Goal: Task Accomplishment & Management: Manage account settings

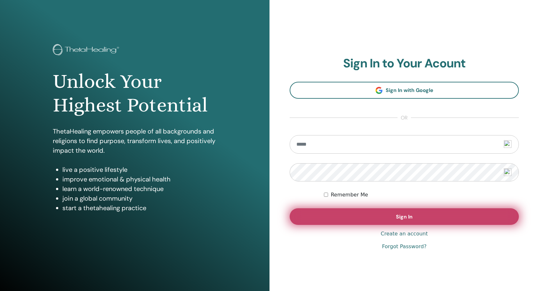
type input "**********"
click at [372, 221] on button "Sign In" at bounding box center [403, 217] width 229 height 17
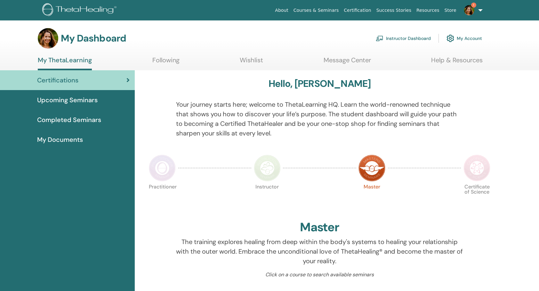
click at [474, 6] on span "1" at bounding box center [473, 5] width 5 height 5
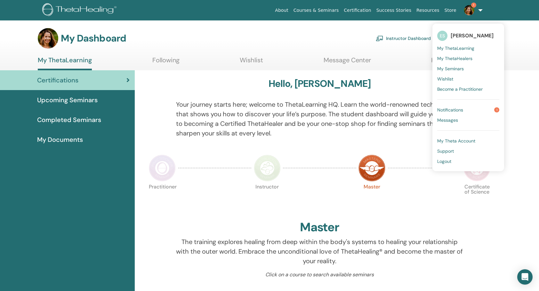
click at [462, 108] on span "Notifications" at bounding box center [450, 110] width 26 height 6
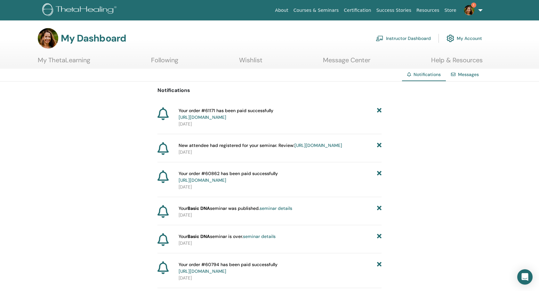
click at [466, 10] on img at bounding box center [469, 10] width 10 height 10
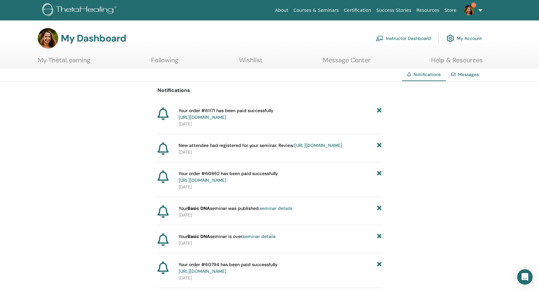
click at [459, 72] on link "Messages" at bounding box center [468, 75] width 21 height 6
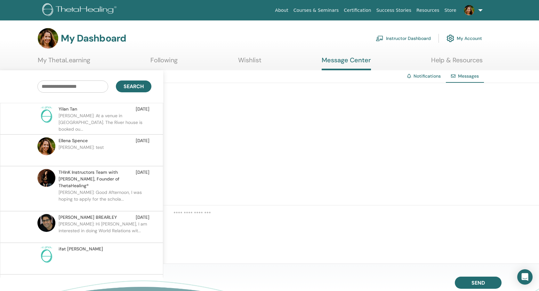
click at [103, 116] on p "Ellena: At a venue in Brisbane. The River house is booked ou..." at bounding box center [105, 122] width 93 height 19
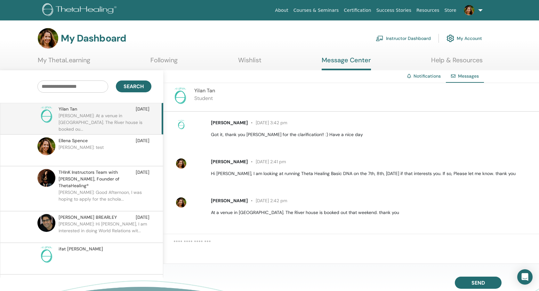
click at [394, 37] on link "Instructor Dashboard" at bounding box center [402, 38] width 55 height 14
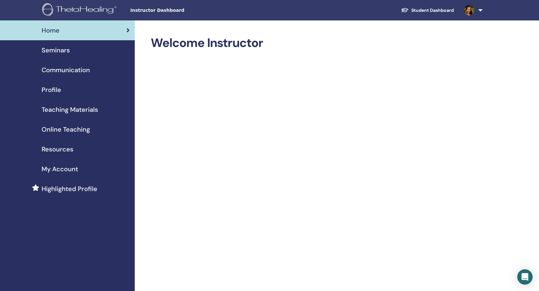
click at [53, 51] on span "Seminars" at bounding box center [56, 50] width 28 height 10
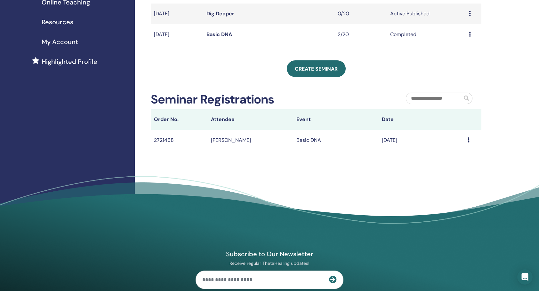
scroll to position [128, 0]
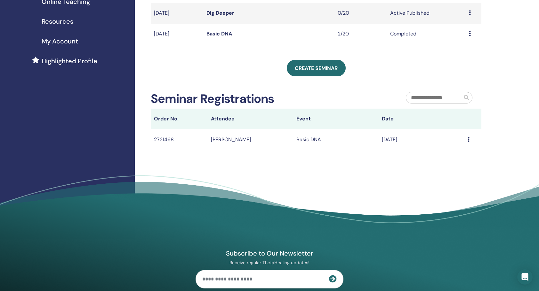
click at [470, 139] on div "Message" at bounding box center [472, 140] width 11 height 8
click at [220, 138] on td "[PERSON_NAME]" at bounding box center [250, 139] width 85 height 21
click at [167, 141] on td "2721468" at bounding box center [179, 139] width 57 height 21
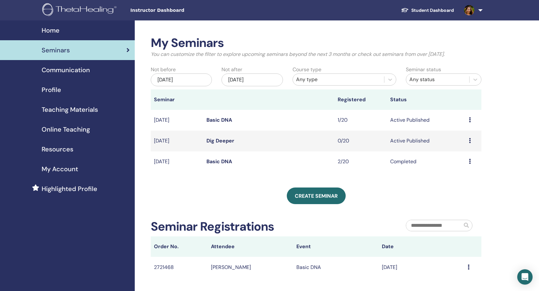
click at [214, 118] on link "Basic DNA" at bounding box center [219, 120] width 26 height 7
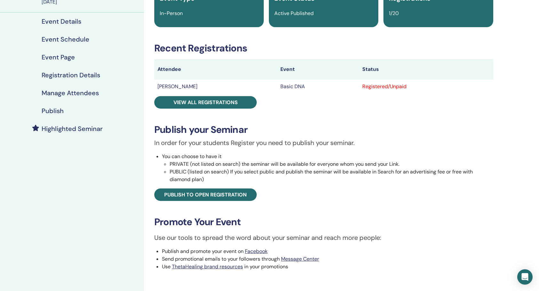
scroll to position [64, 0]
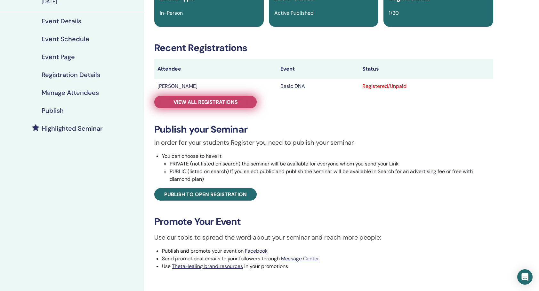
click at [204, 101] on span "View all registrations" at bounding box center [205, 102] width 64 height 7
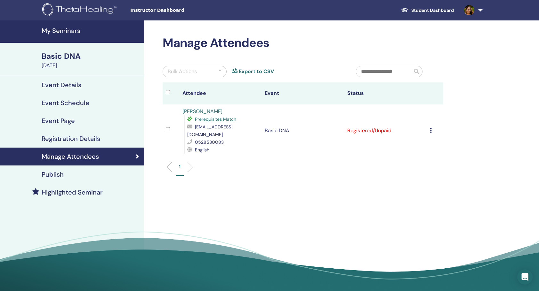
click at [205, 111] on link "[PERSON_NAME]" at bounding box center [202, 111] width 40 height 7
click at [259, 191] on div "Manage Attendees Bulk Actions Export to CSV Attendee Event Status [PERSON_NAME]…" at bounding box center [323, 157] width 359 height 275
click at [60, 31] on h4 "My Seminars" at bounding box center [91, 31] width 99 height 8
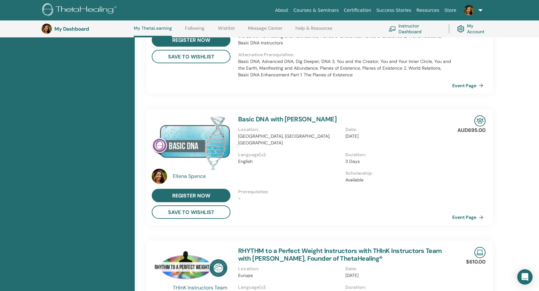
scroll to position [241, 0]
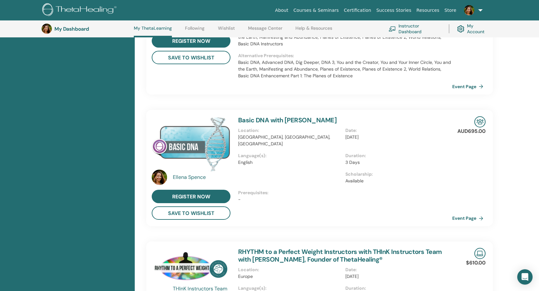
click at [265, 121] on link "Basic DNA with Ellena Spence" at bounding box center [287, 120] width 99 height 8
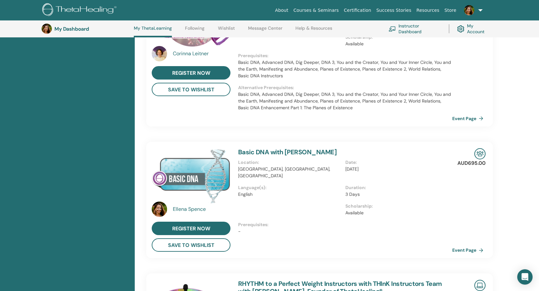
click at [269, 151] on link "Basic DNA with Ellena Spence" at bounding box center [287, 152] width 99 height 8
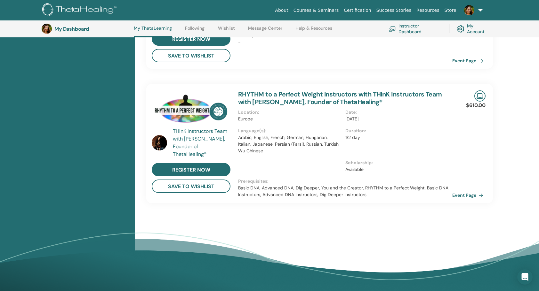
scroll to position [336, 0]
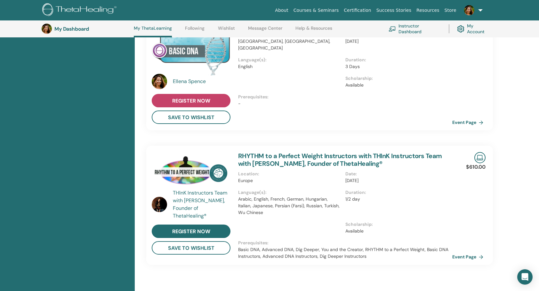
click at [201, 100] on span "register now" at bounding box center [191, 101] width 38 height 7
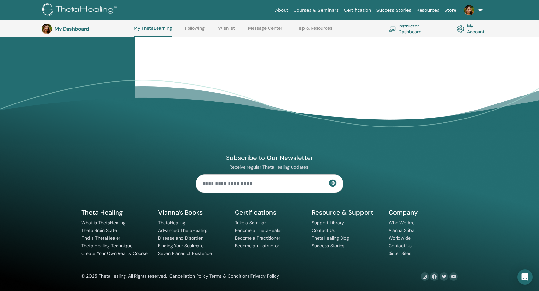
scroll to position [221, 0]
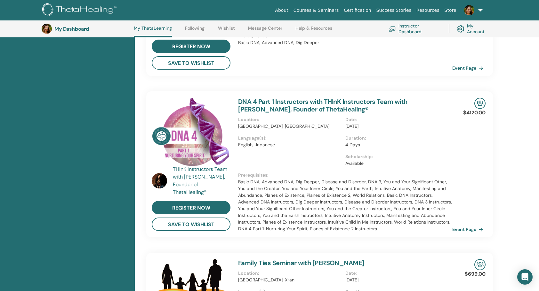
click at [407, 28] on link "Instructor Dashboard" at bounding box center [414, 29] width 52 height 14
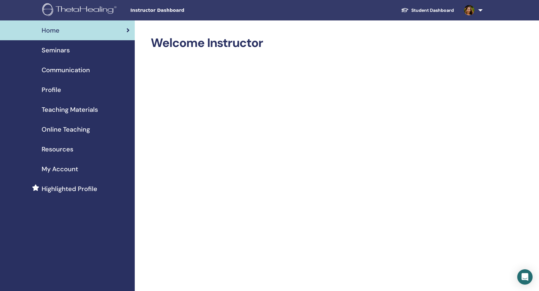
click at [63, 52] on span "Seminars" at bounding box center [56, 50] width 28 height 10
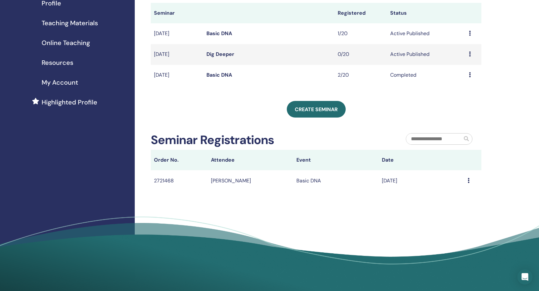
scroll to position [128, 0]
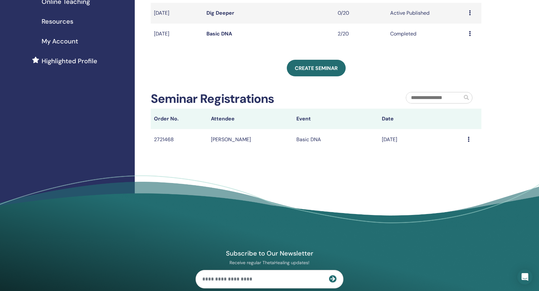
click at [469, 139] on icon at bounding box center [468, 139] width 2 height 5
click at [405, 165] on div "My Seminars You can customize the filter to explore upcoming seminars beyond th…" at bounding box center [337, 66] width 404 height 347
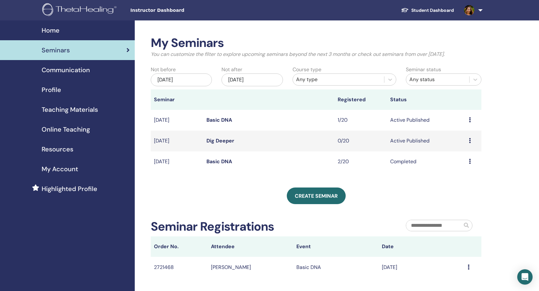
click at [216, 120] on link "Basic DNA" at bounding box center [219, 120] width 26 height 7
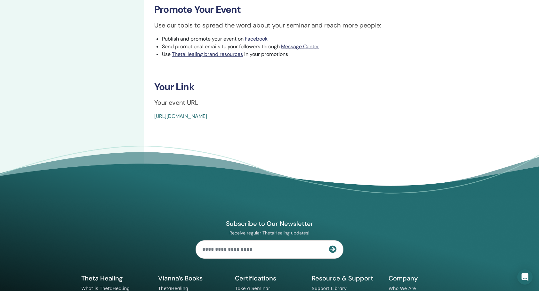
scroll to position [288, 0]
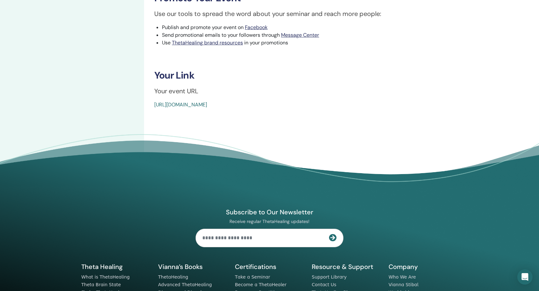
click at [207, 106] on link "https://www.thetahealing.com/seminar-374660-details.html" at bounding box center [180, 104] width 53 height 7
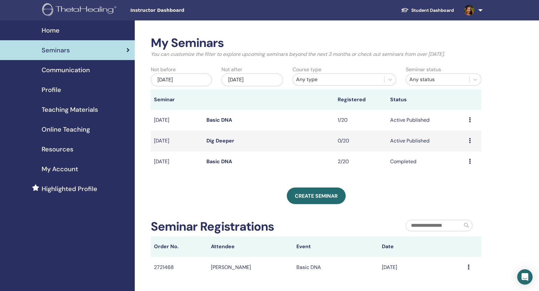
click at [141, 10] on span "Instructor Dashboard" at bounding box center [178, 10] width 96 height 7
click at [70, 173] on span "My Account" at bounding box center [60, 169] width 36 height 10
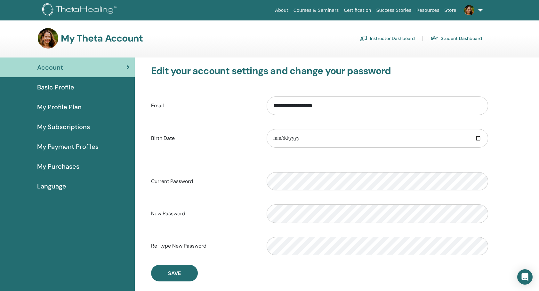
click at [62, 129] on span "My Subscriptions" at bounding box center [63, 127] width 53 height 10
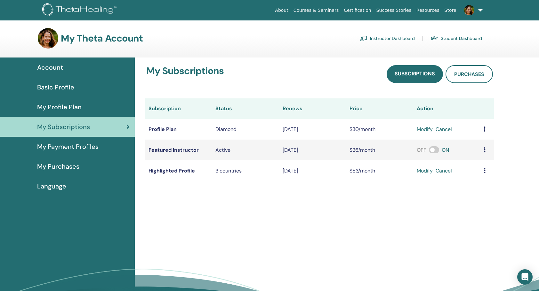
scroll to position [32, 0]
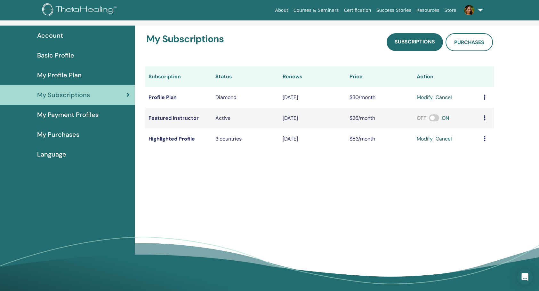
click at [485, 97] on icon at bounding box center [484, 97] width 2 height 5
click at [162, 95] on td "Profile Plan" at bounding box center [178, 97] width 67 height 21
click at [47, 77] on span "My Profile Plan" at bounding box center [59, 75] width 44 height 10
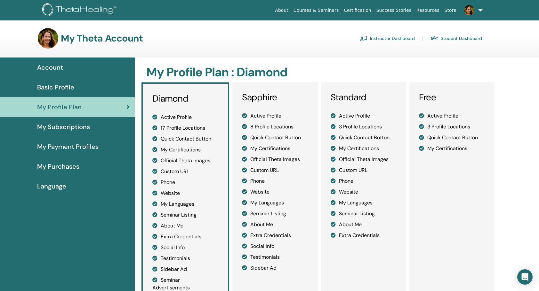
click at [69, 131] on span "My Subscriptions" at bounding box center [63, 127] width 53 height 10
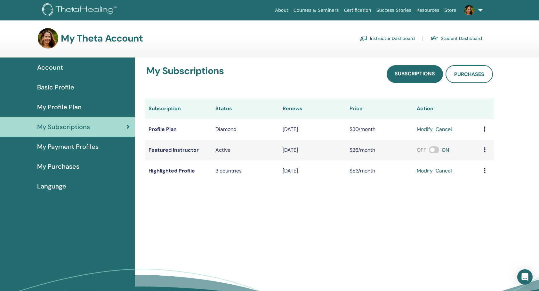
click at [485, 148] on icon at bounding box center [484, 149] width 2 height 5
click at [444, 233] on div "My Subscriptions Subscriptions Purchases Subscription Status Renews Price Actio…" at bounding box center [337, 195] width 404 height 275
click at [473, 77] on span "Purchases" at bounding box center [469, 74] width 30 height 7
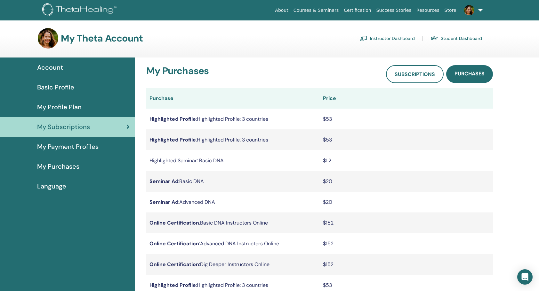
click at [58, 71] on span "Account" at bounding box center [50, 68] width 26 height 10
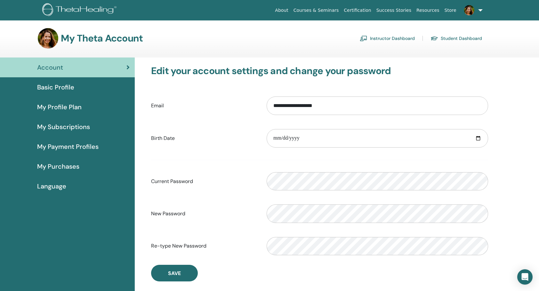
click at [74, 146] on span "My Payment Profiles" at bounding box center [67, 147] width 61 height 10
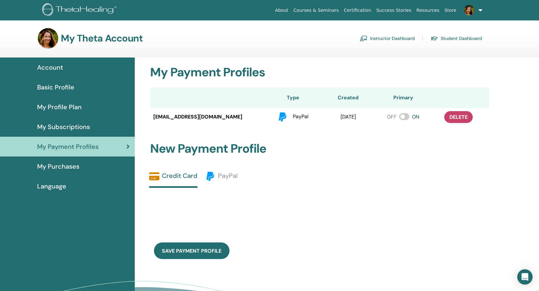
click at [61, 171] on span "My Purchases" at bounding box center [58, 167] width 42 height 10
